Goal: Task Accomplishment & Management: Use online tool/utility

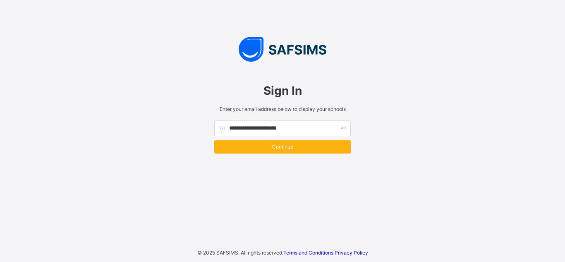
type input "**********"
click at [291, 147] on span "Continue" at bounding box center [283, 147] width 124 height 6
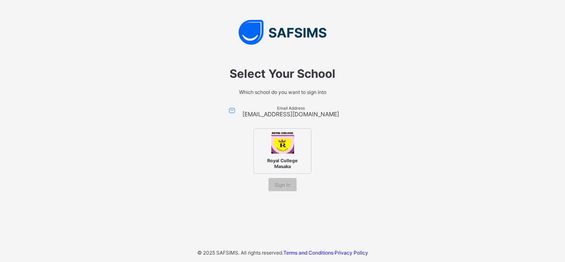
click at [292, 150] on img at bounding box center [282, 142] width 23 height 23
click at [290, 182] on span "Sign In" at bounding box center [283, 185] width 16 height 6
click at [283, 187] on span "Sign In" at bounding box center [283, 185] width 16 height 6
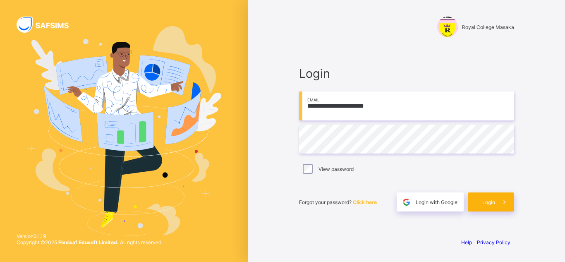
click at [490, 208] on div "Login" at bounding box center [491, 201] width 46 height 19
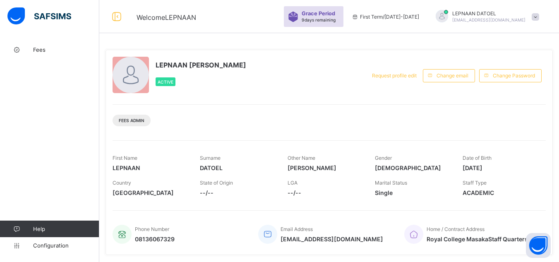
click at [162, 125] on div "Fees Admin" at bounding box center [329, 117] width 433 height 26
click at [55, 51] on span "Fees" at bounding box center [66, 49] width 66 height 7
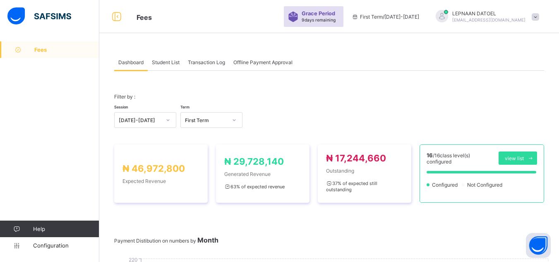
click at [167, 63] on span "Student List" at bounding box center [166, 62] width 28 height 6
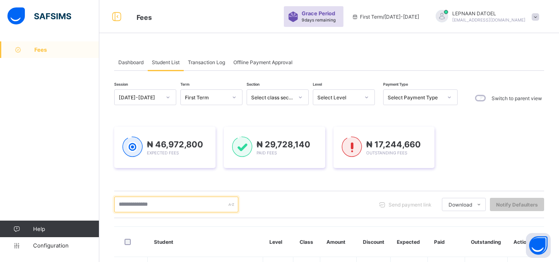
click at [140, 209] on input "text" at bounding box center [176, 205] width 124 height 16
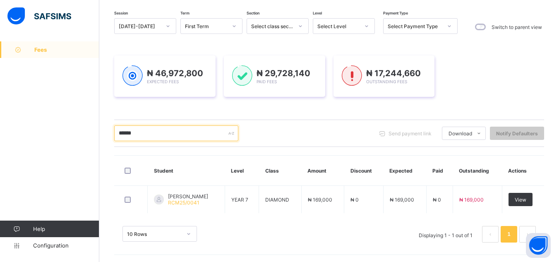
scroll to position [72, 0]
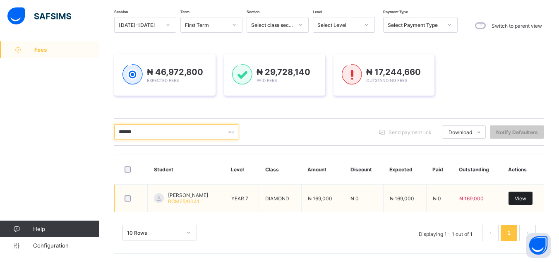
type input "******"
click at [533, 197] on div "View" at bounding box center [521, 198] width 24 height 13
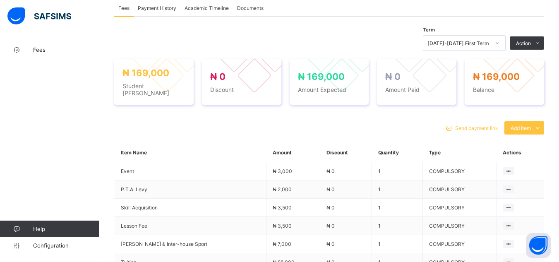
scroll to position [260, 0]
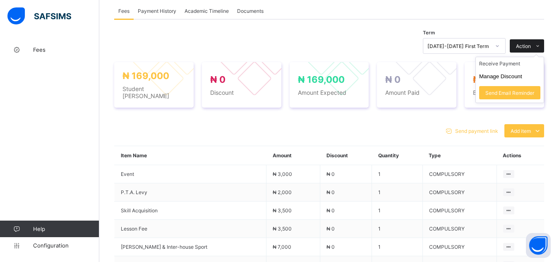
click at [530, 43] on span "Action" at bounding box center [523, 46] width 15 height 6
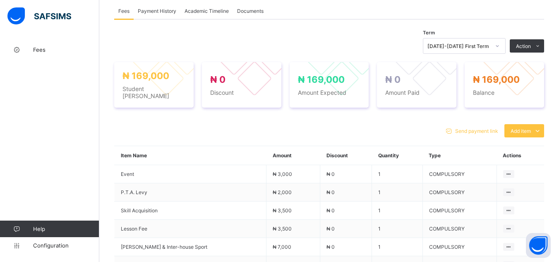
click at [405, 125] on div "Send payment link Add item Optional items Special bill" at bounding box center [329, 130] width 430 height 13
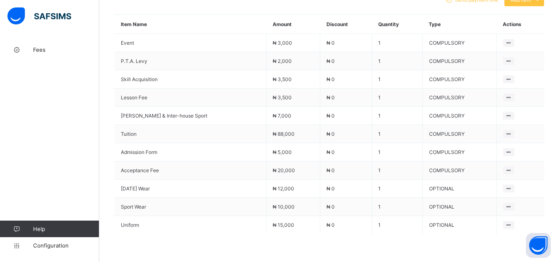
scroll to position [392, 0]
